Goal: Information Seeking & Learning: Learn about a topic

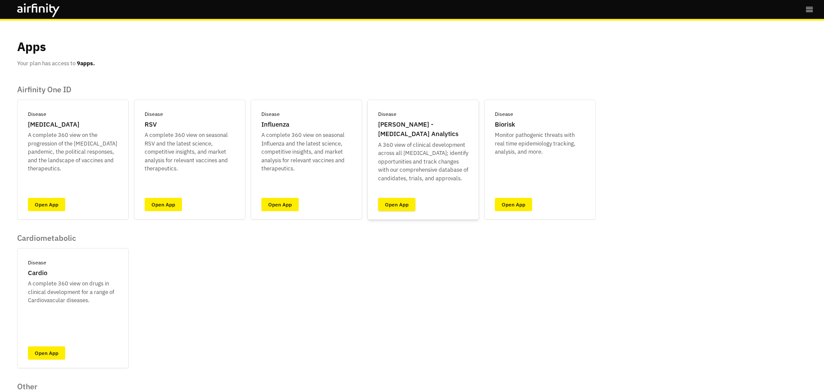
click at [403, 207] on link "Open App" at bounding box center [396, 204] width 37 height 13
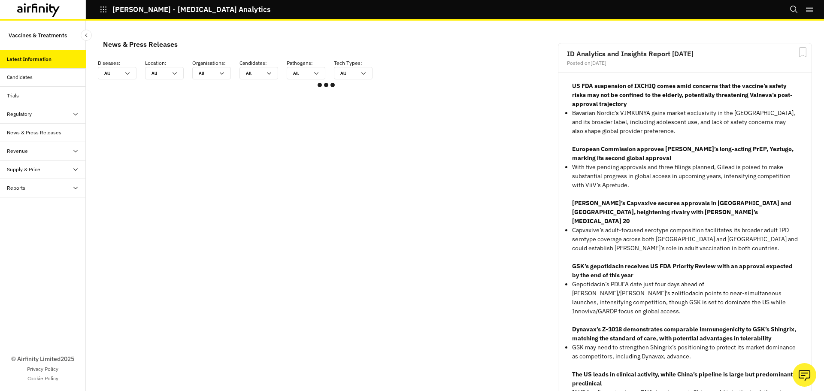
scroll to position [508, 251]
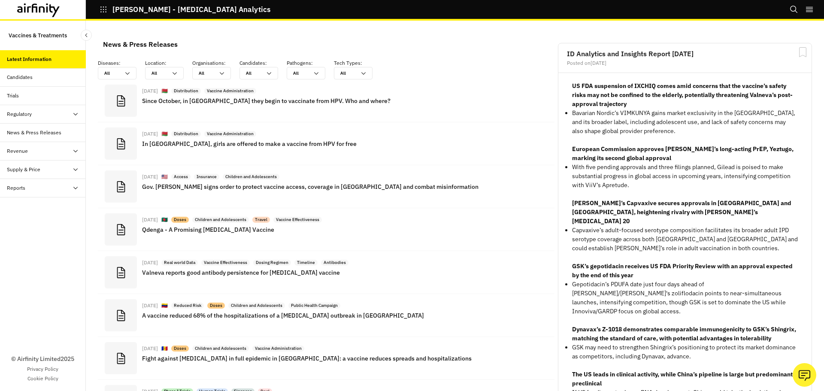
click at [24, 93] on div "Trials" at bounding box center [46, 96] width 79 height 8
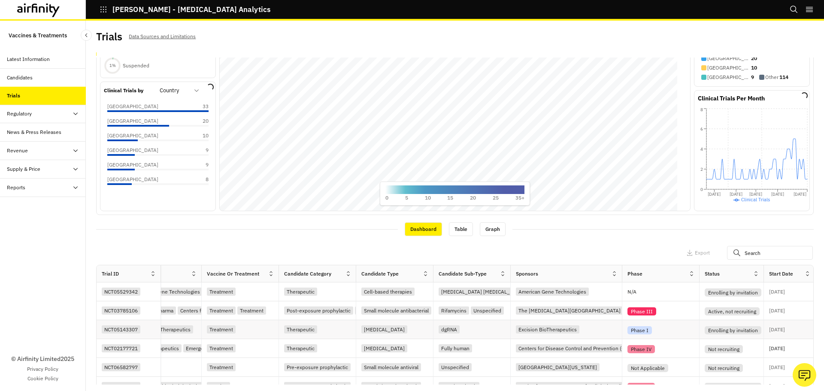
scroll to position [0, 1360]
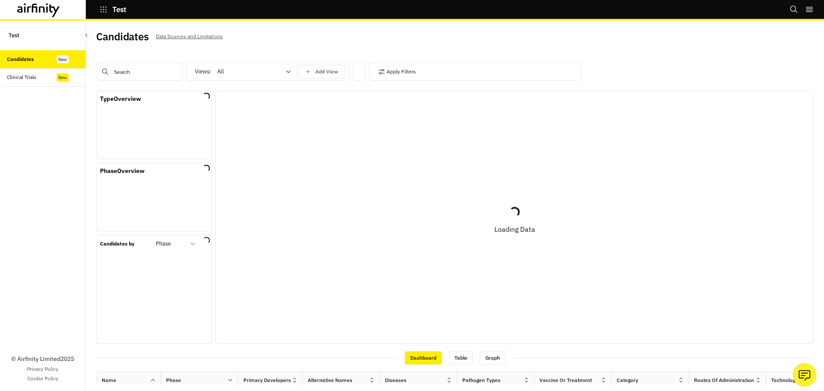
click at [35, 83] on div "Clinical Trials" at bounding box center [43, 77] width 86 height 18
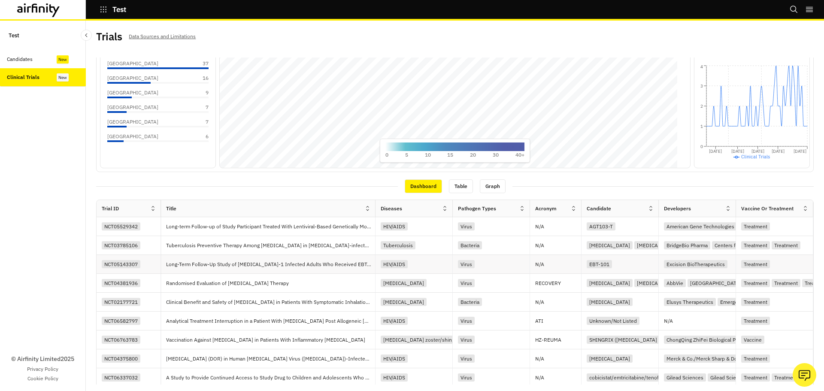
scroll to position [0, 1360]
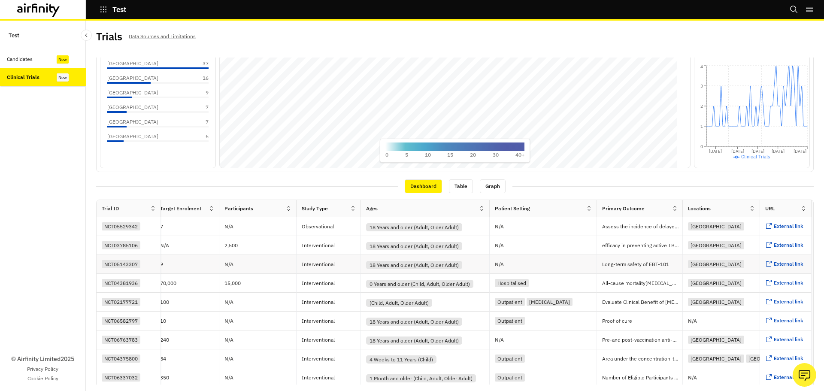
drag, startPoint x: 277, startPoint y: 263, endPoint x: 539, endPoint y: 261, distance: 262.2
